Goal: Task Accomplishment & Management: Manage account settings

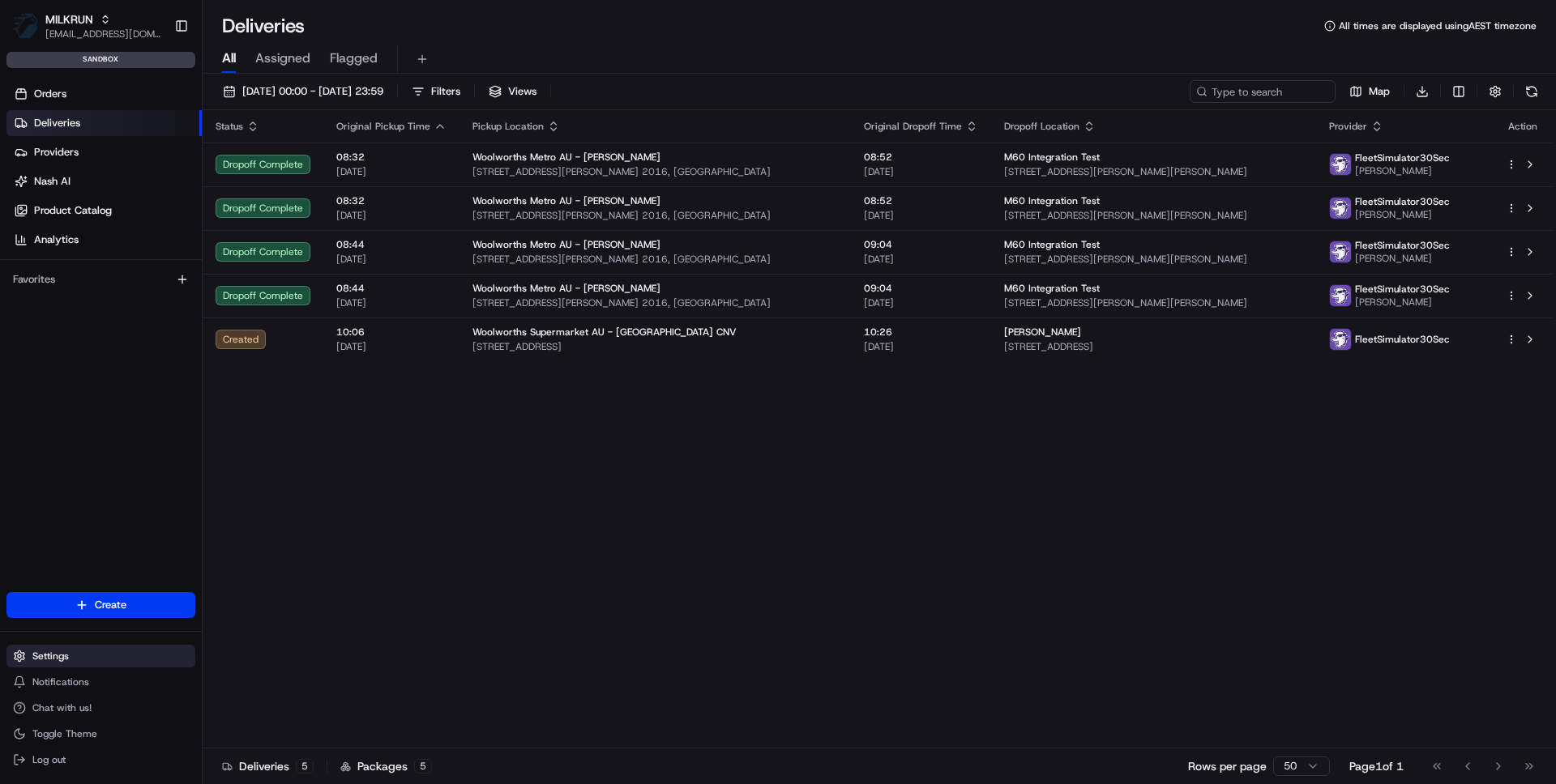
click at [50, 651] on span "Settings" at bounding box center [51, 656] width 36 height 13
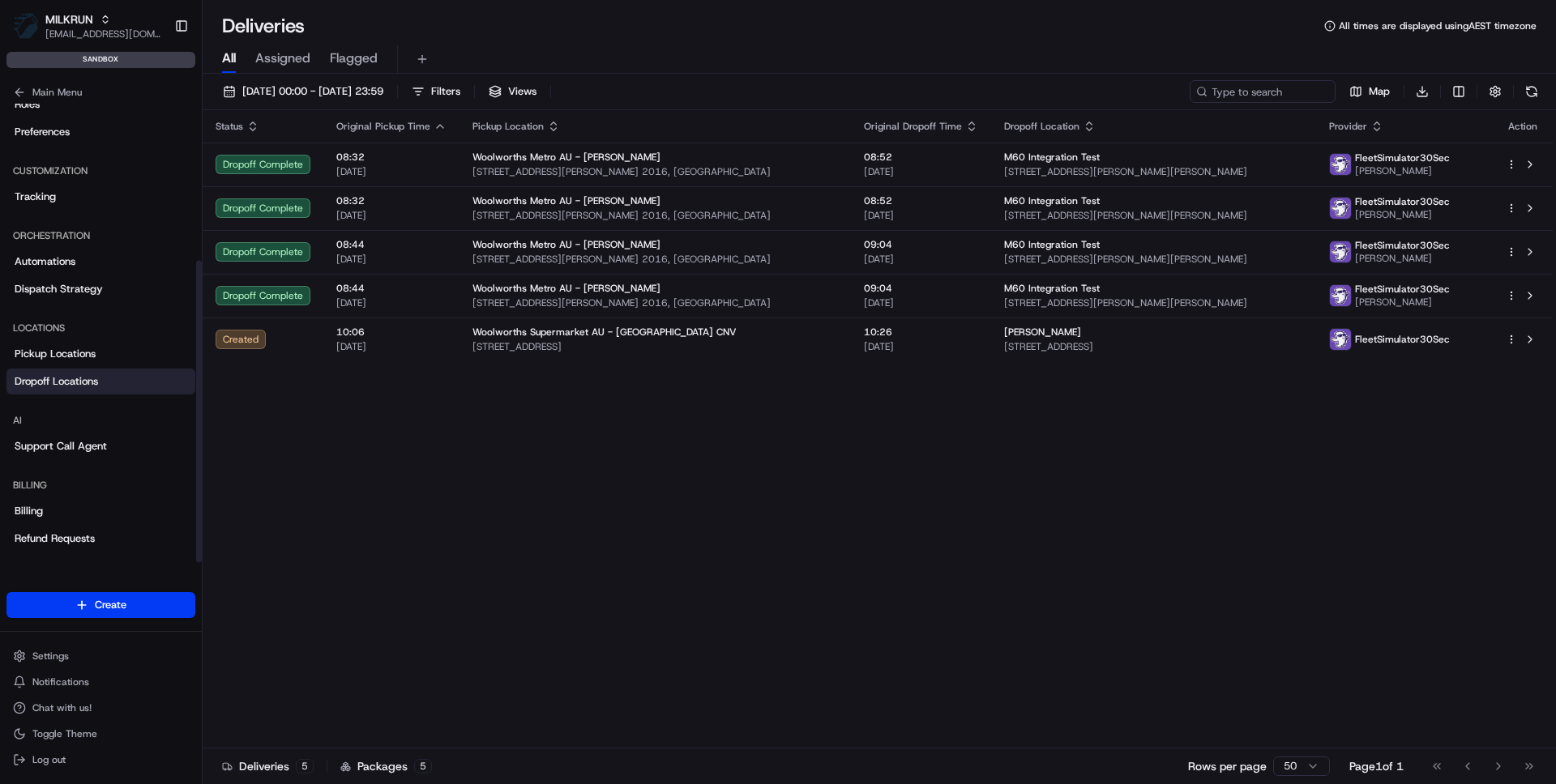
scroll to position [242, 0]
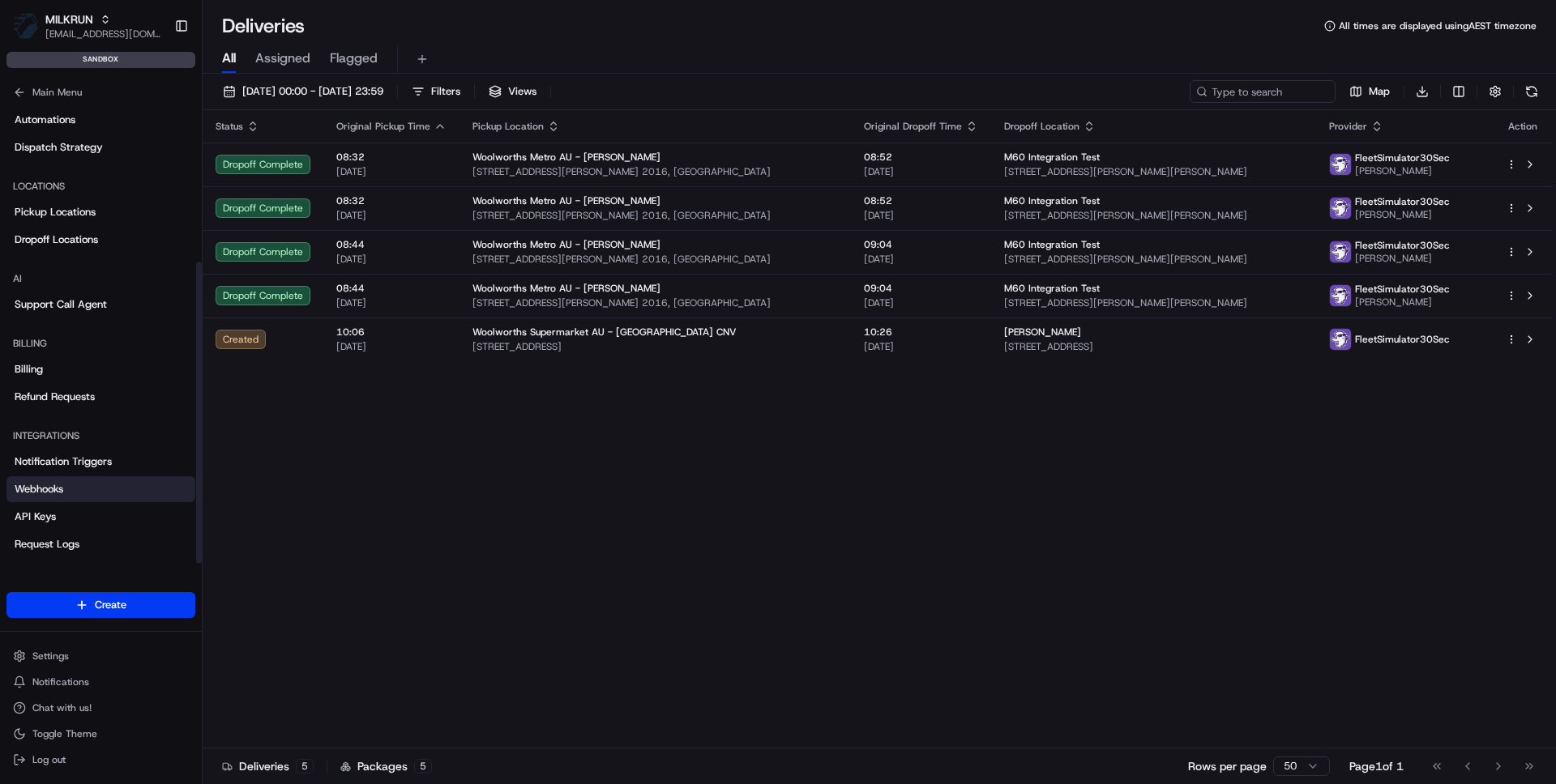
click at [58, 490] on span "Webhooks" at bounding box center [39, 489] width 48 height 15
